Goal: Check status: Check status

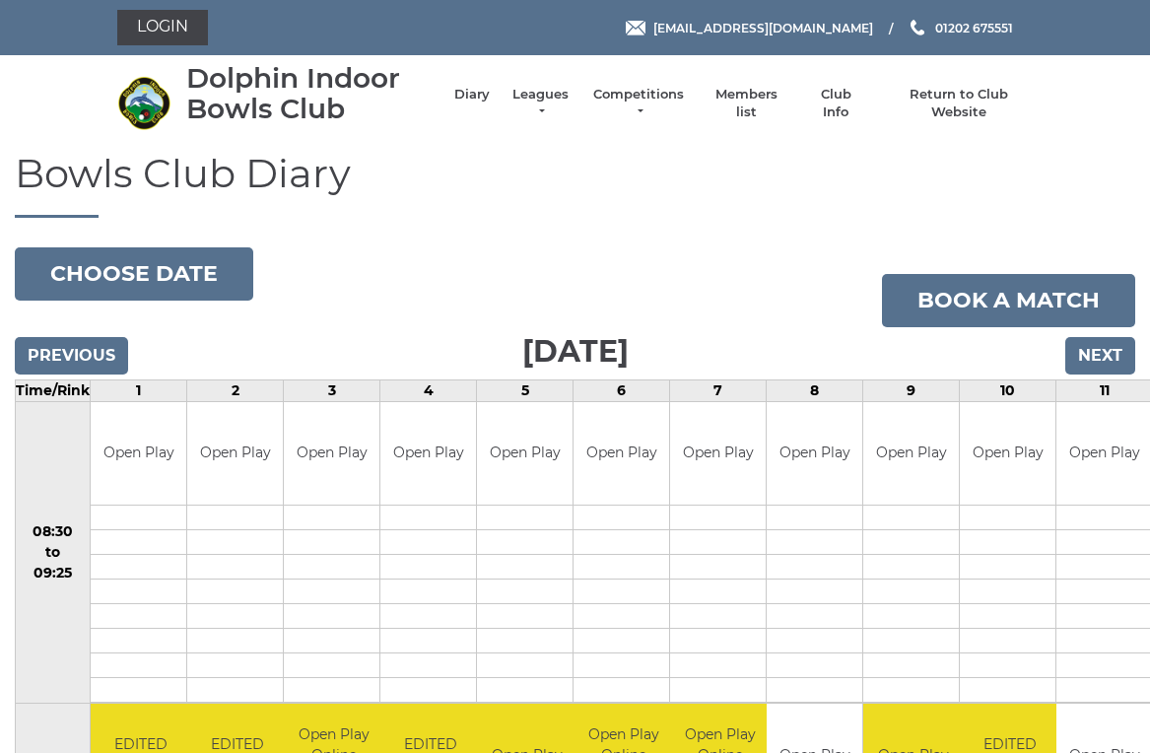
click at [78, 344] on input "Previous" at bounding box center [71, 355] width 113 height 37
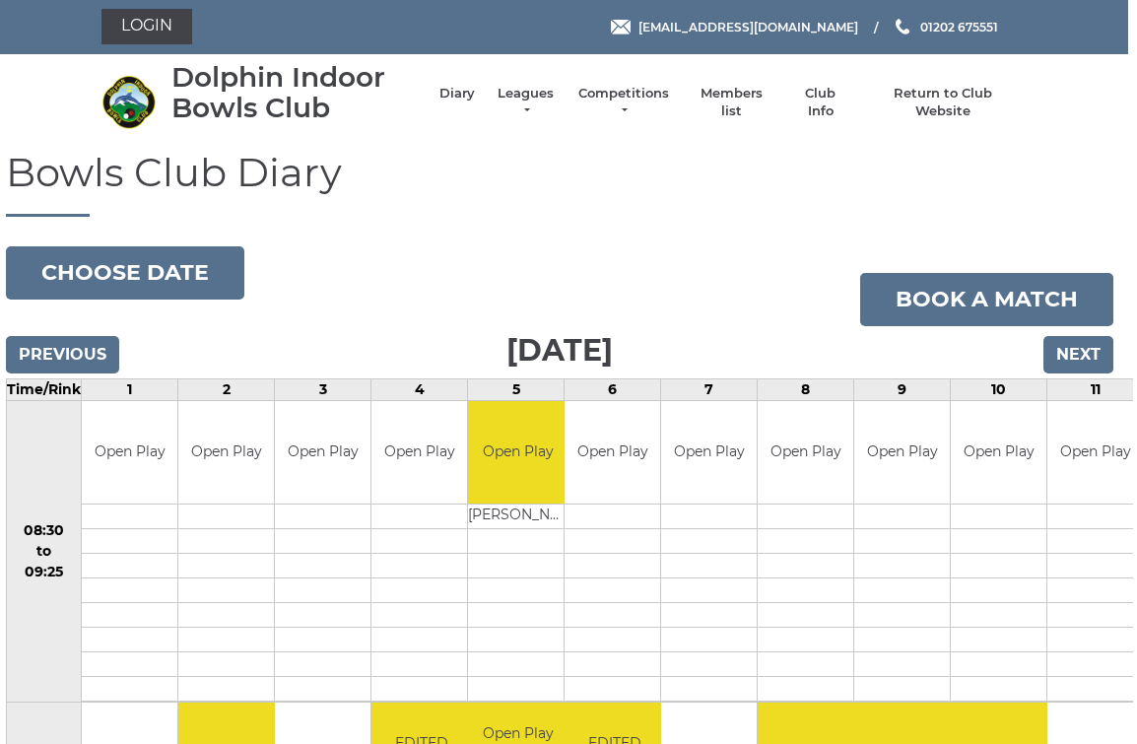
scroll to position [0, 5]
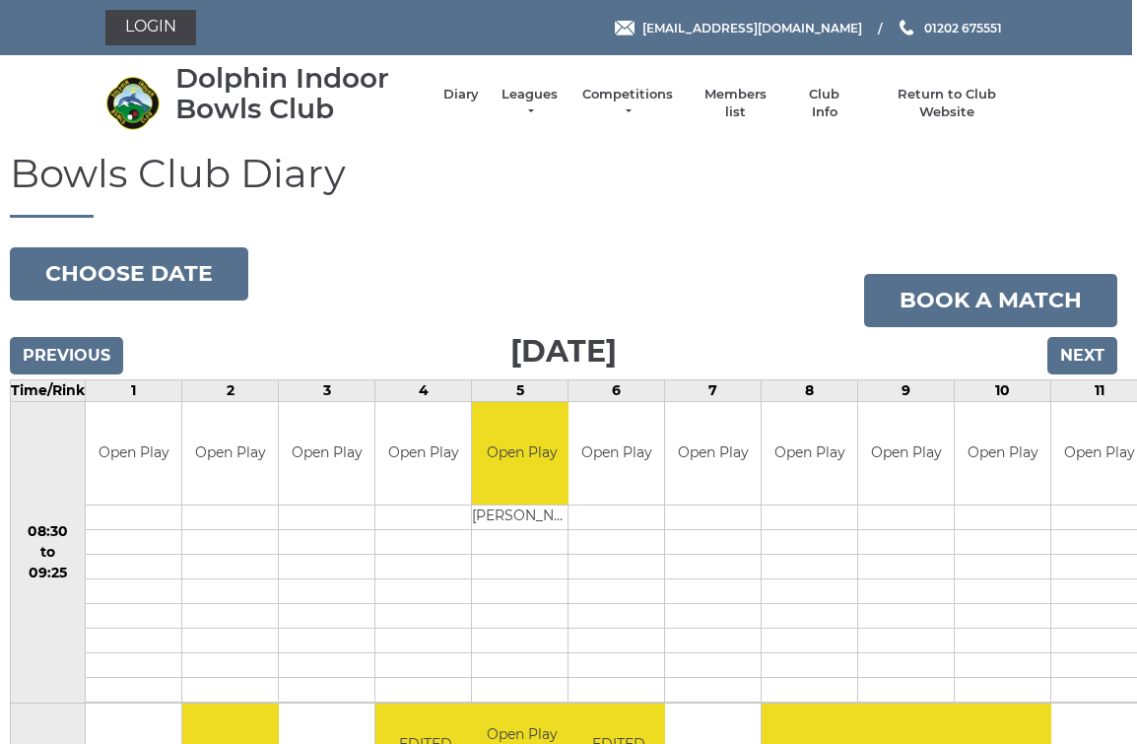
click at [1091, 355] on input "Next" at bounding box center [1082, 355] width 70 height 37
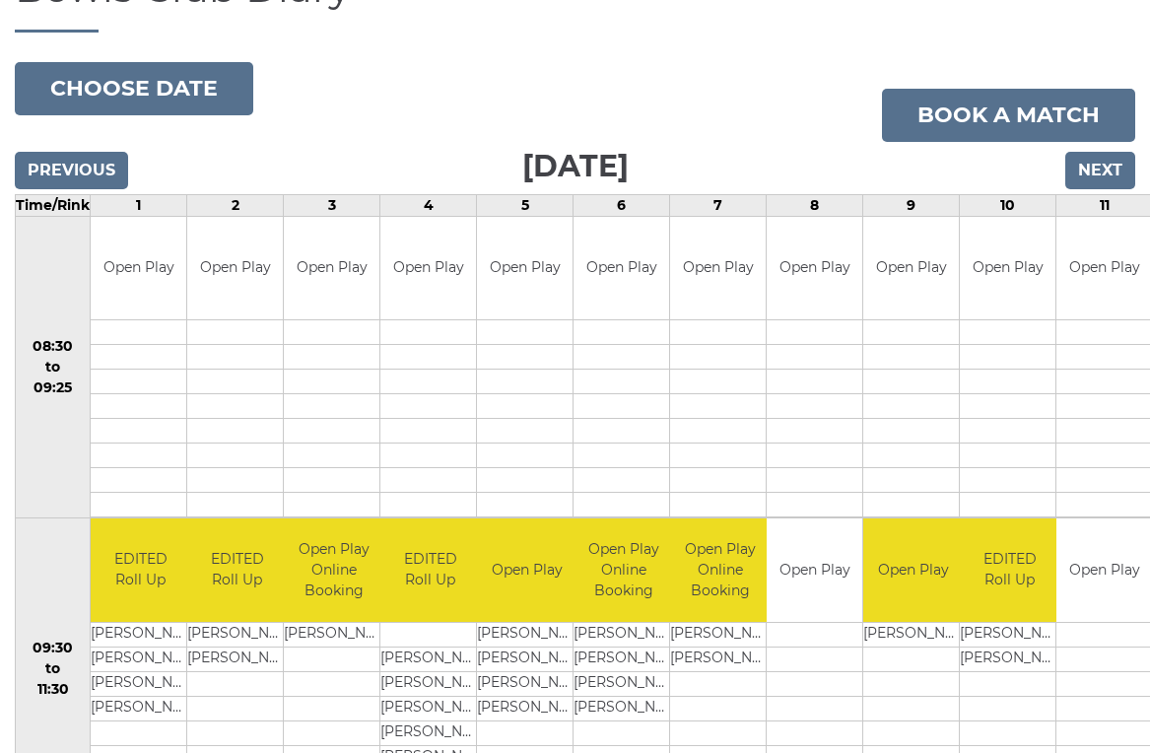
scroll to position [186, 0]
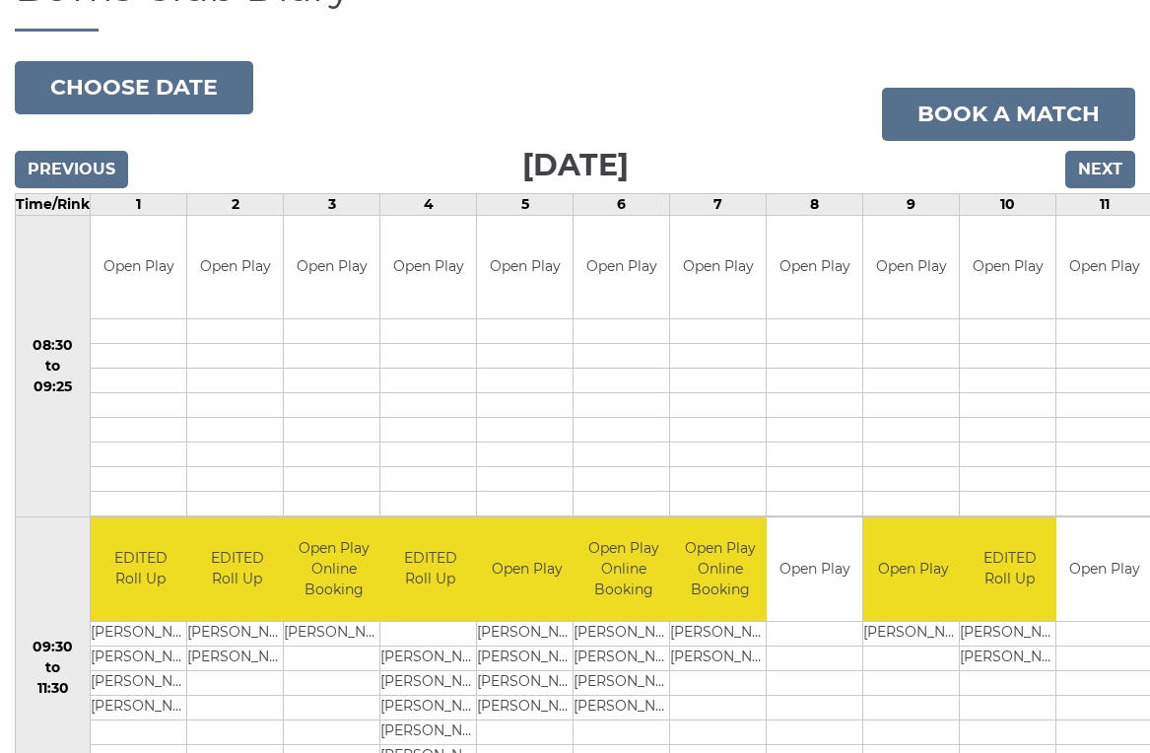
click at [1100, 176] on input "Next" at bounding box center [1100, 169] width 70 height 37
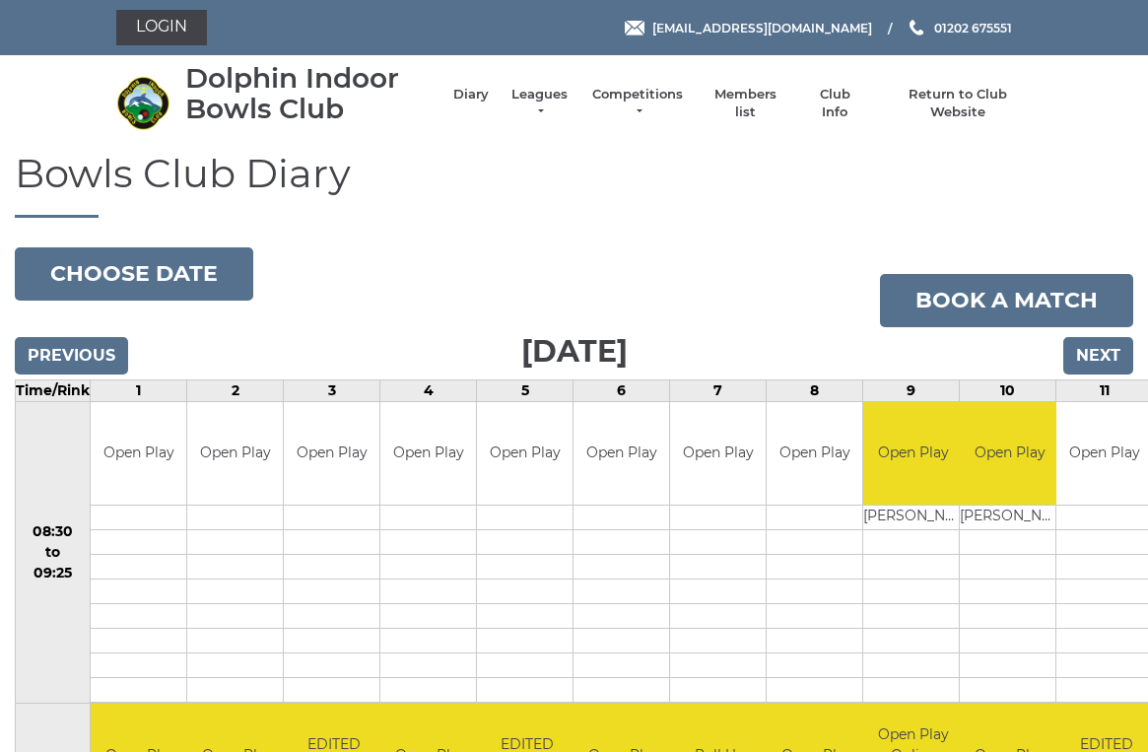
click at [1109, 354] on input "Next" at bounding box center [1098, 355] width 70 height 37
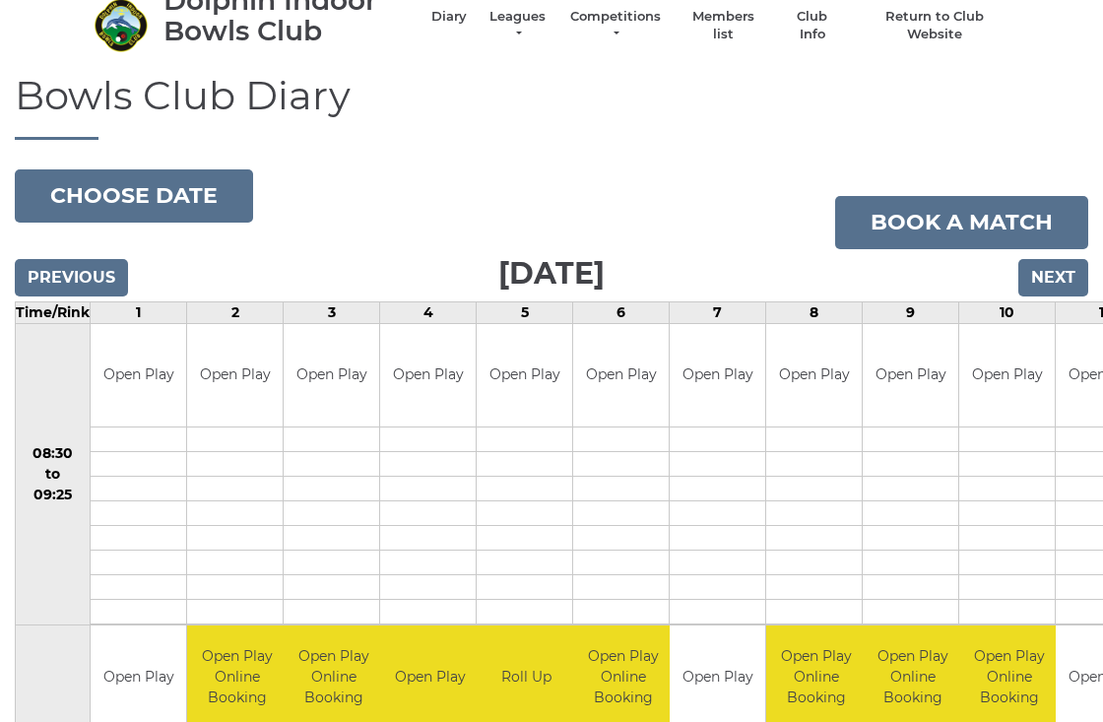
click at [1056, 287] on input "Next" at bounding box center [1054, 277] width 70 height 37
